Goal: Check status: Check status

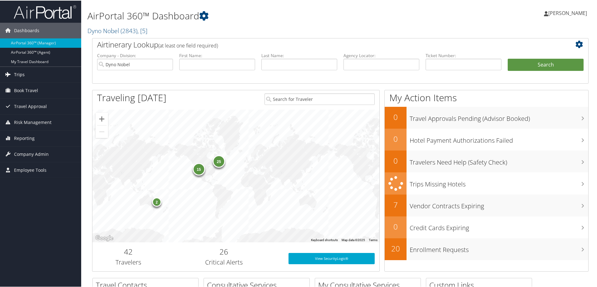
click at [22, 76] on span "Trips" at bounding box center [19, 74] width 11 height 16
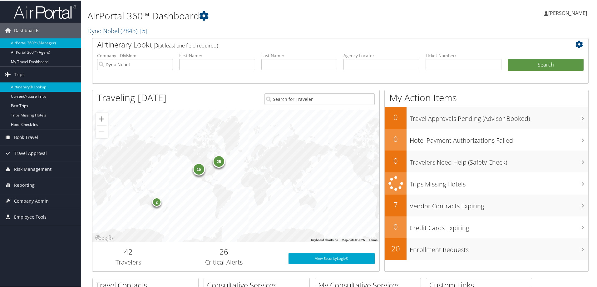
click at [23, 89] on link "Airtinerary® Lookup" at bounding box center [40, 86] width 81 height 9
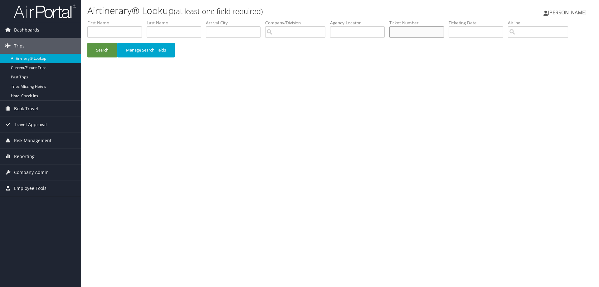
click at [411, 28] on input "text" at bounding box center [416, 32] width 55 height 12
click at [99, 48] on button "Search" at bounding box center [102, 50] width 30 height 15
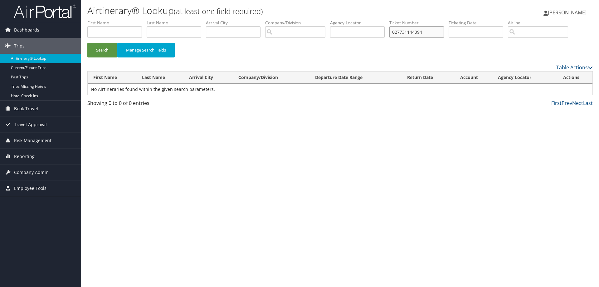
click at [439, 31] on input "027731144394" at bounding box center [416, 32] width 55 height 12
type input "0277311443945"
click at [98, 46] on button "Search" at bounding box center [102, 50] width 30 height 15
click at [563, 89] on link "View" at bounding box center [564, 89] width 10 height 6
